Goal: Navigation & Orientation: Find specific page/section

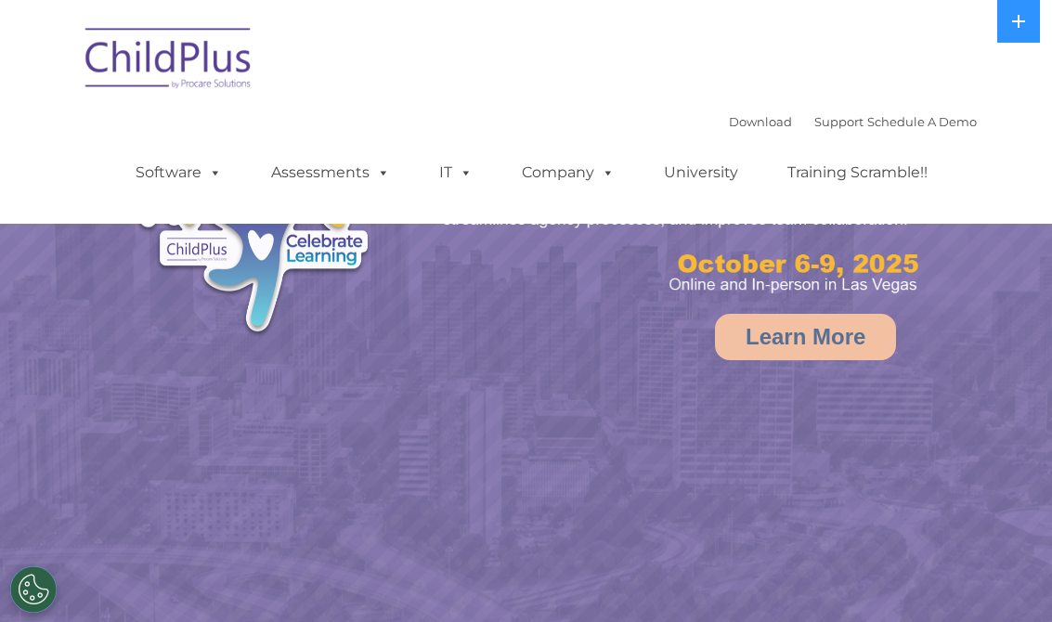
select select "MEDIUM"
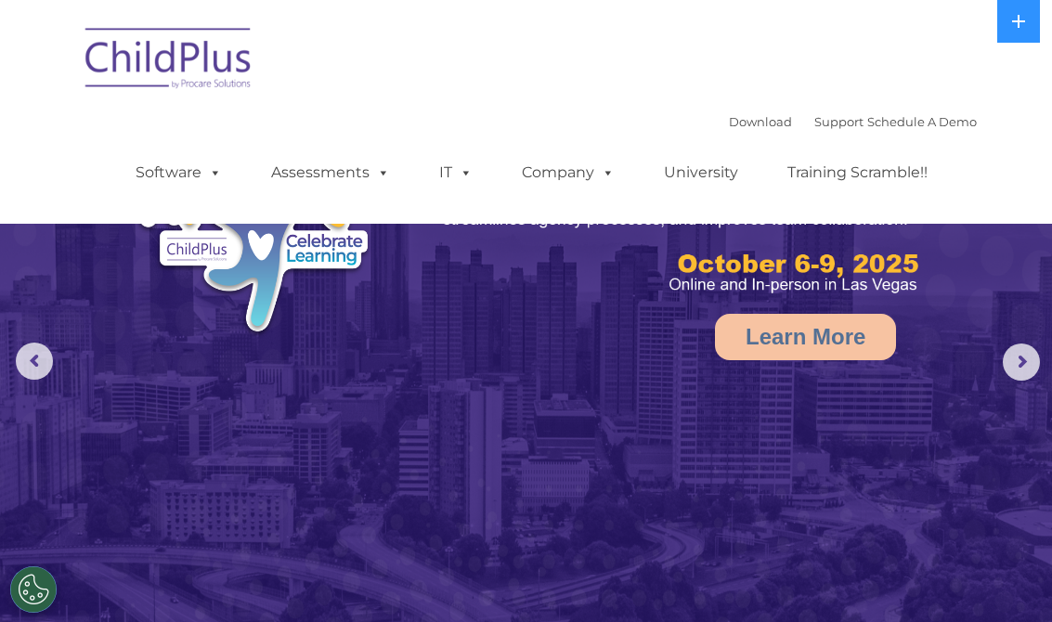
click at [211, 81] on img at bounding box center [169, 61] width 186 height 93
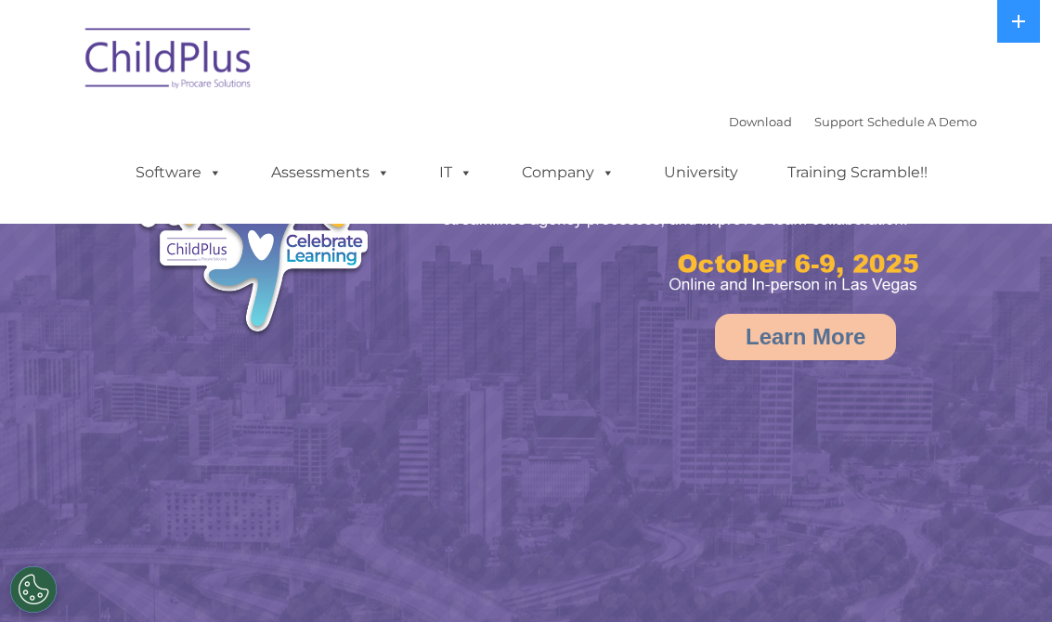
select select "MEDIUM"
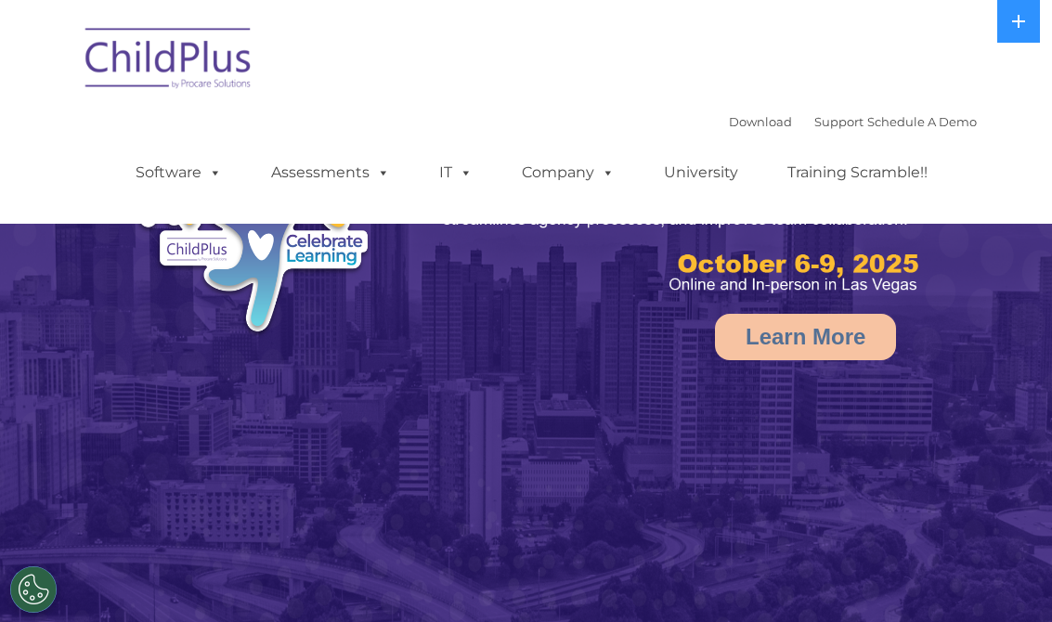
click at [142, 177] on link "Software" at bounding box center [179, 172] width 124 height 37
click at [260, 78] on img at bounding box center [169, 61] width 186 height 93
click at [317, 177] on link "Assessments" at bounding box center [331, 172] width 156 height 37
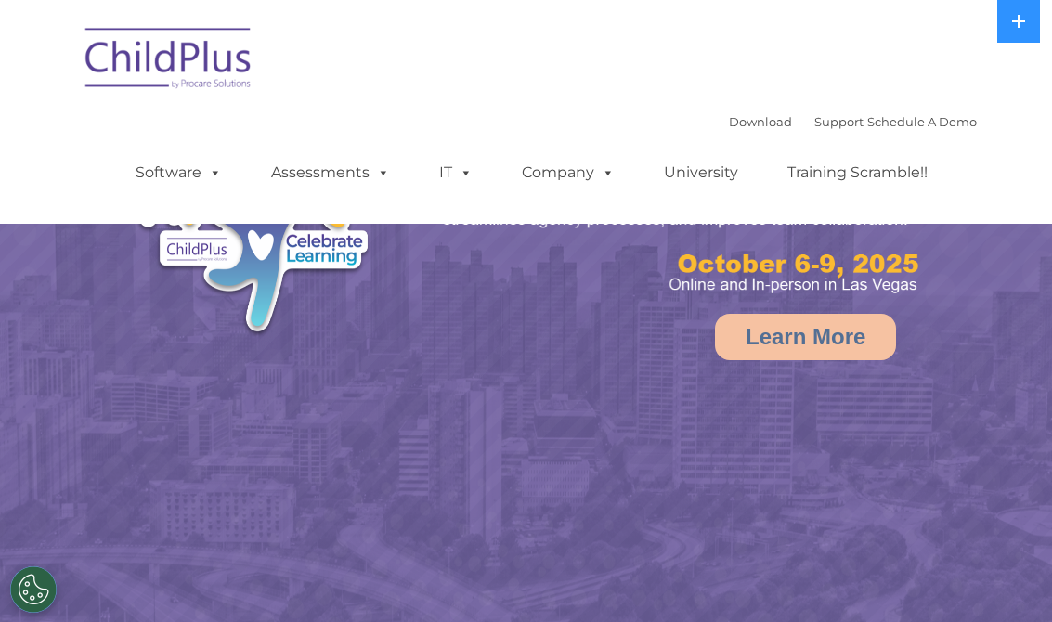
select select "MEDIUM"
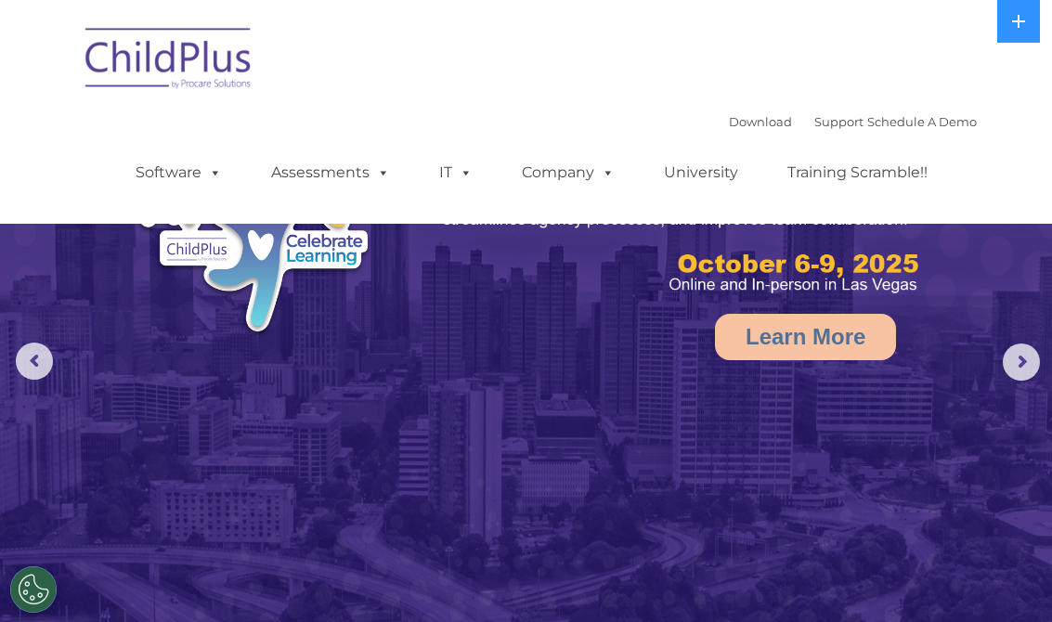
click at [456, 173] on span at bounding box center [462, 172] width 20 height 18
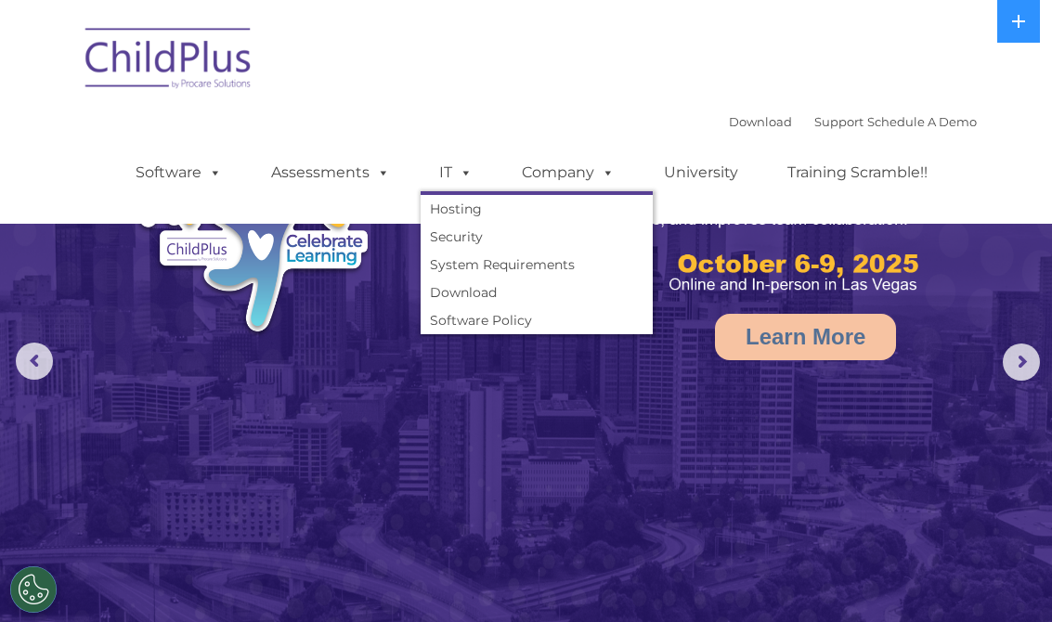
click at [600, 178] on span at bounding box center [604, 172] width 20 height 18
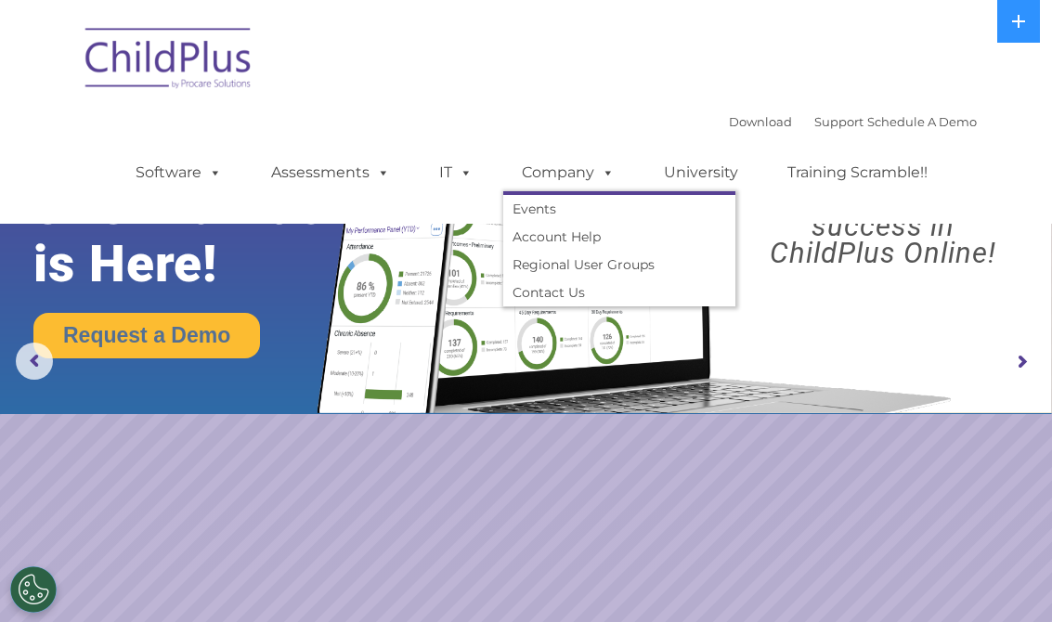
click at [376, 176] on span at bounding box center [380, 172] width 20 height 18
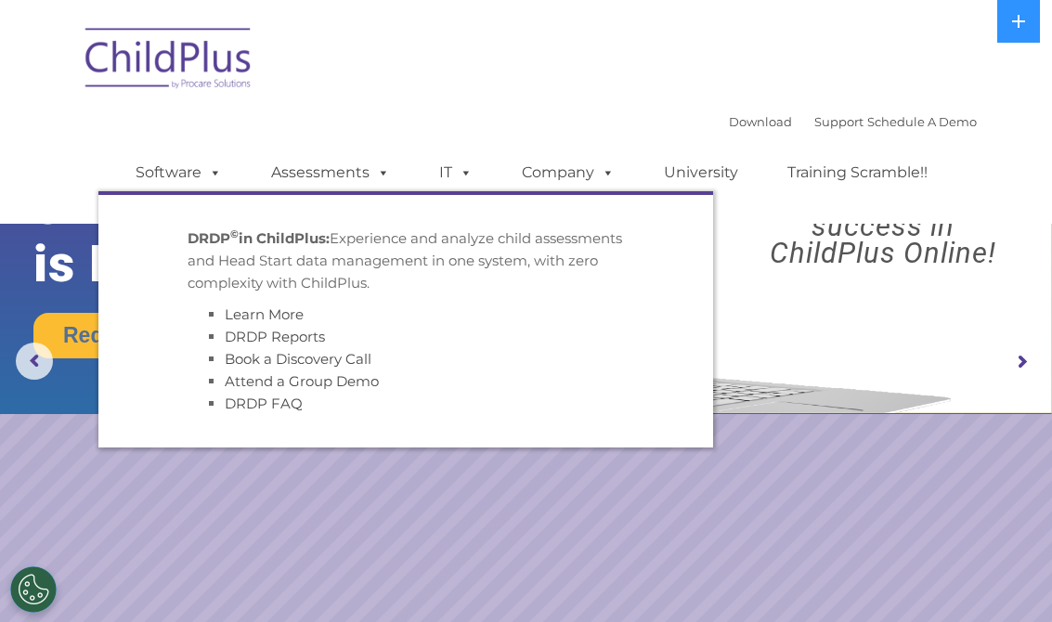
click at [217, 175] on span at bounding box center [212, 172] width 20 height 18
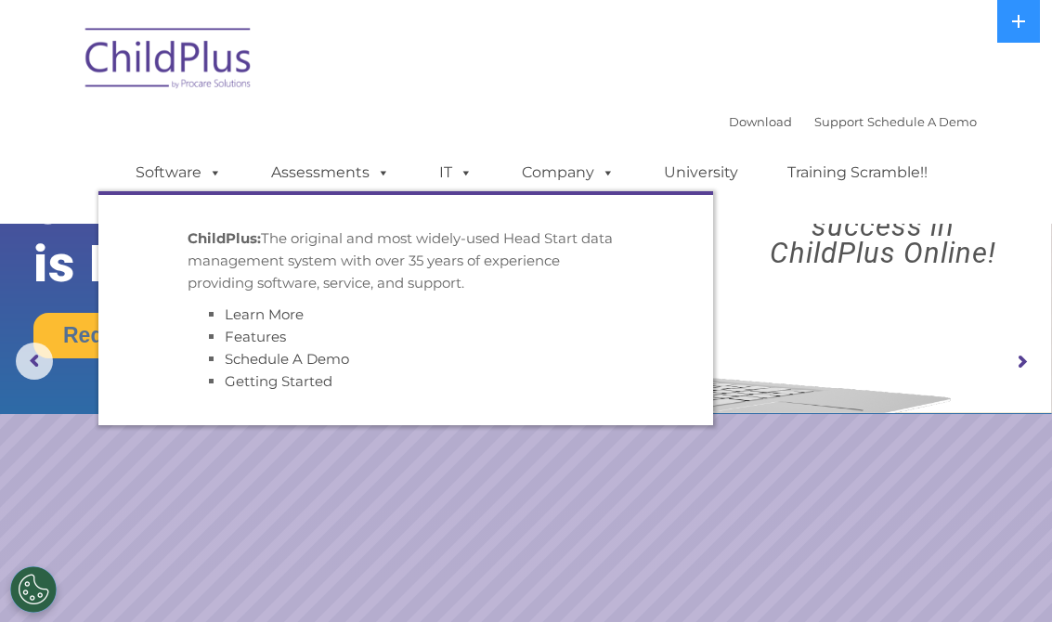
click at [542, 76] on div "Download Support | Schedule A Demo  MENU MENU Software ChildPlus: The original…" at bounding box center [526, 112] width 901 height 196
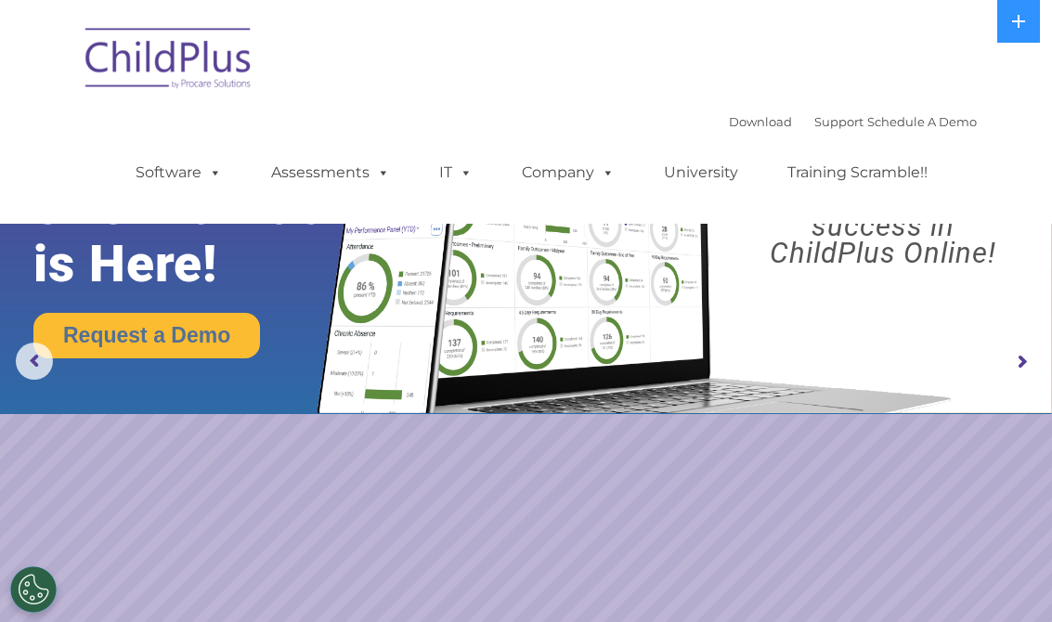
click at [729, 127] on link "Download" at bounding box center [760, 121] width 63 height 15
